Goal: Transaction & Acquisition: Subscribe to service/newsletter

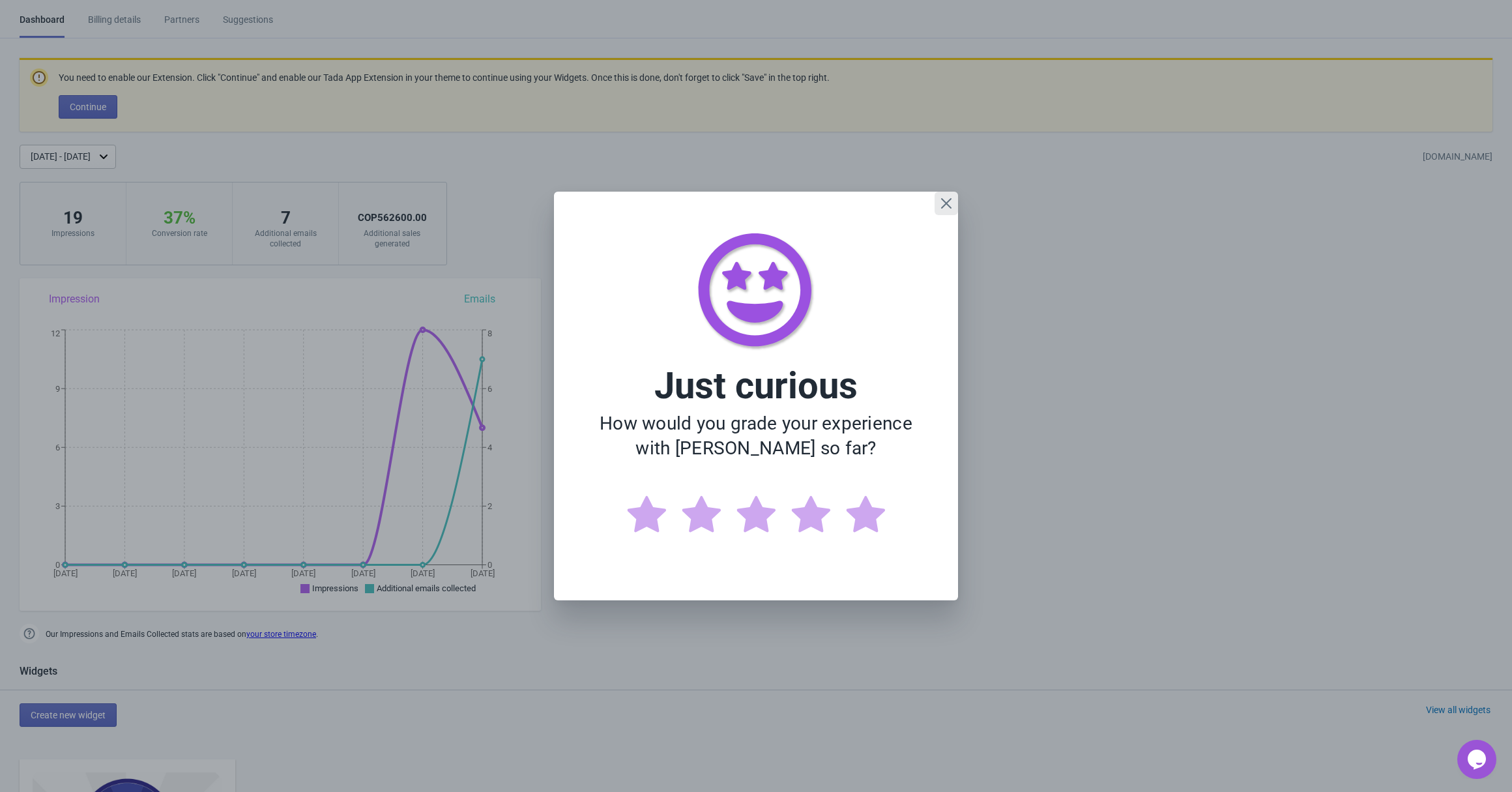
click at [949, 198] on icon "Close" at bounding box center [946, 203] width 13 height 13
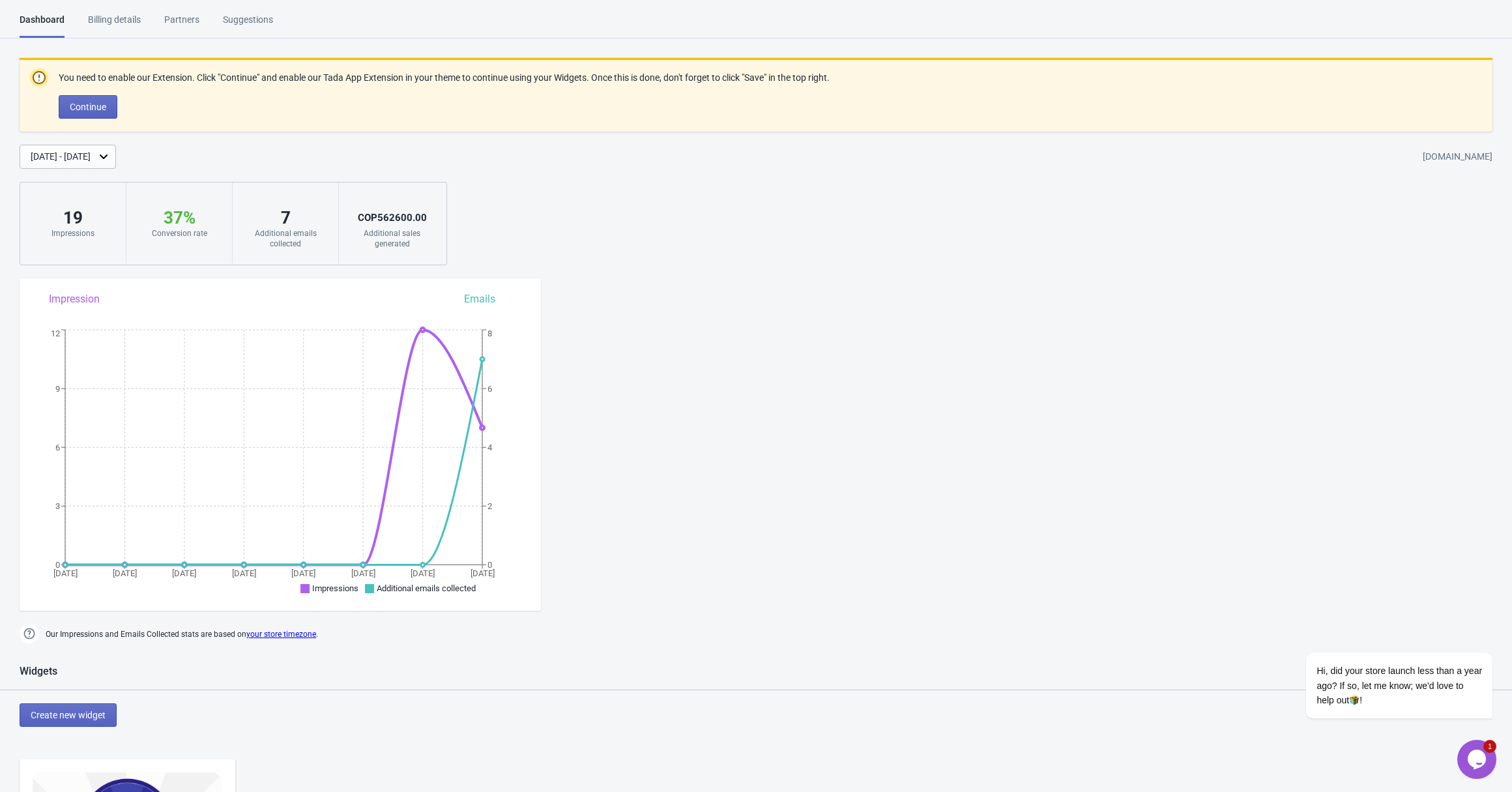
click at [122, 19] on div "Billing details" at bounding box center [115, 25] width 53 height 23
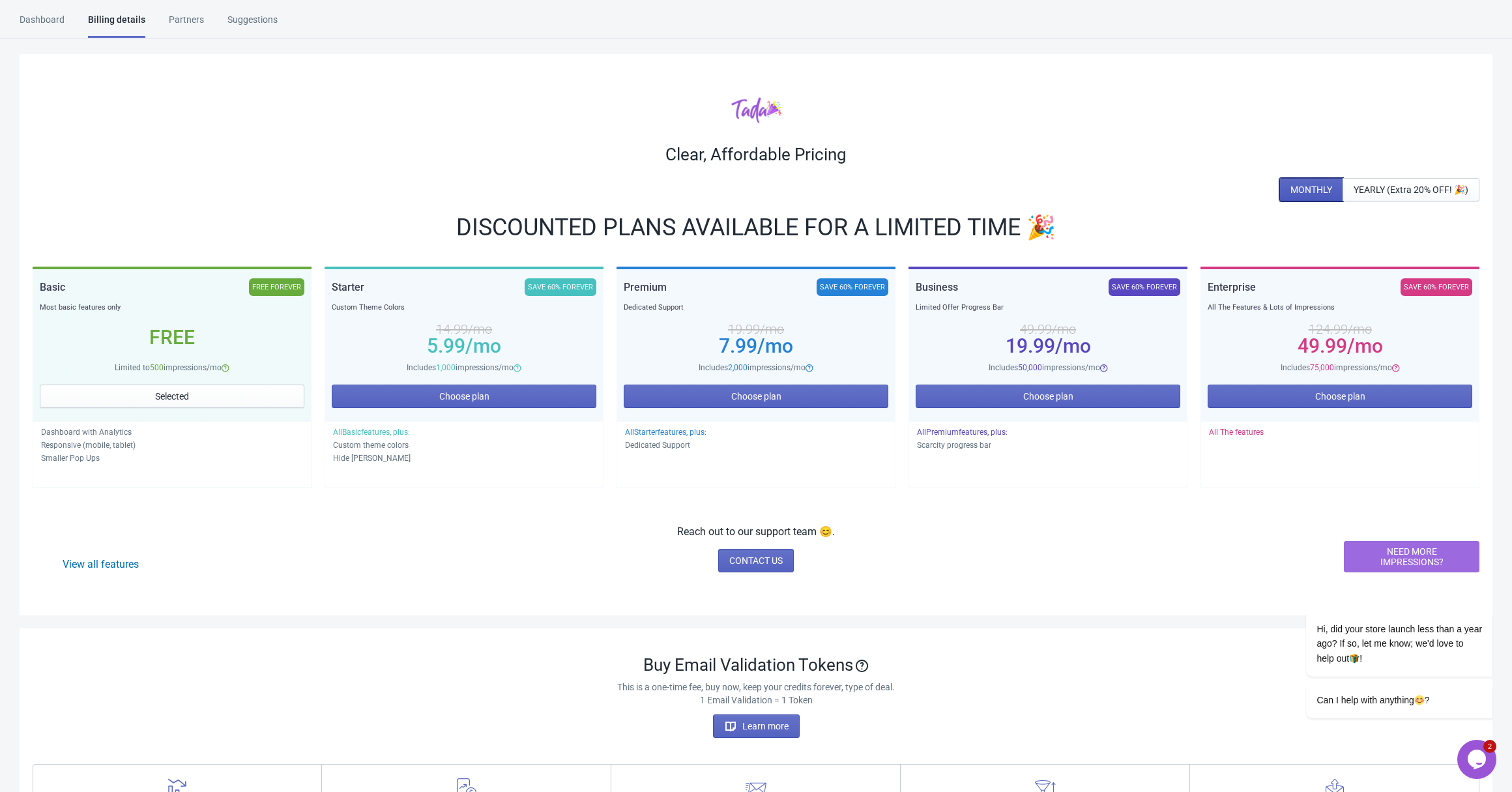
click at [1305, 189] on span "MONTHLY" at bounding box center [1311, 190] width 42 height 11
click at [1369, 189] on span "YEARLY (Extra 20% OFF! 🎉)" at bounding box center [1411, 190] width 115 height 11
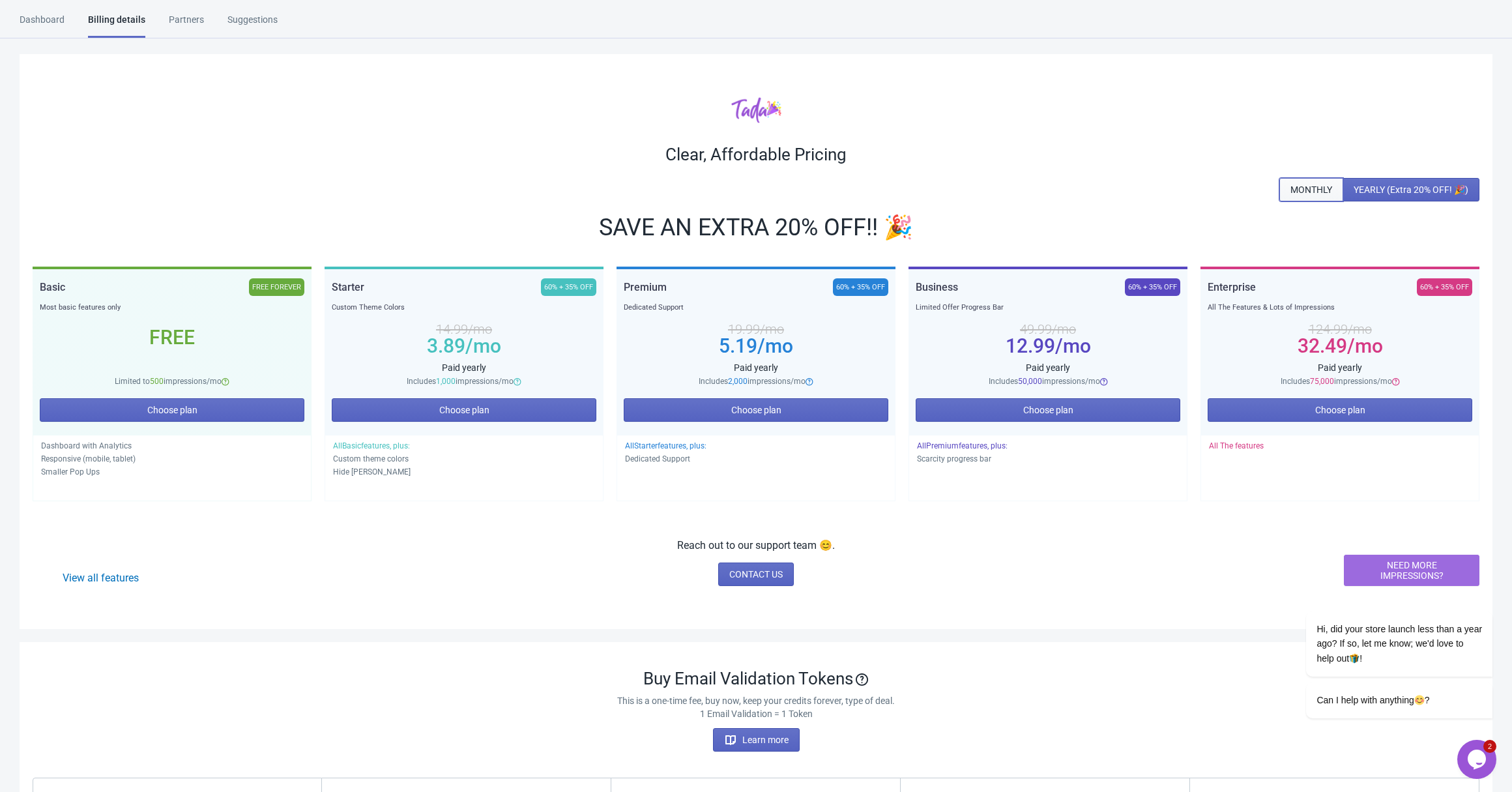
click at [1303, 186] on span "MONTHLY" at bounding box center [1311, 190] width 42 height 11
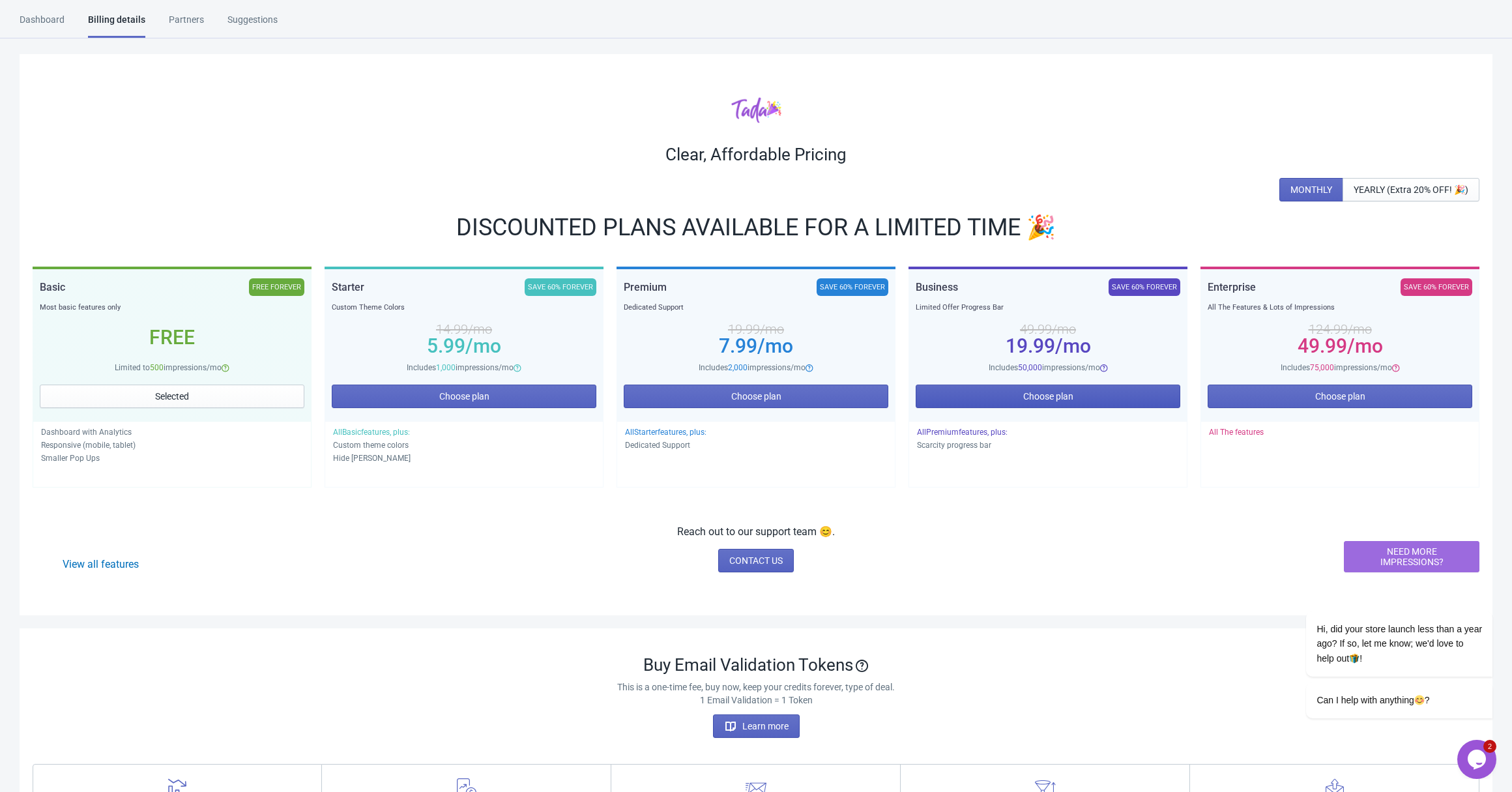
click at [1044, 393] on span "Choose plan" at bounding box center [1048, 397] width 50 height 11
